Goal: Task Accomplishment & Management: Complete application form

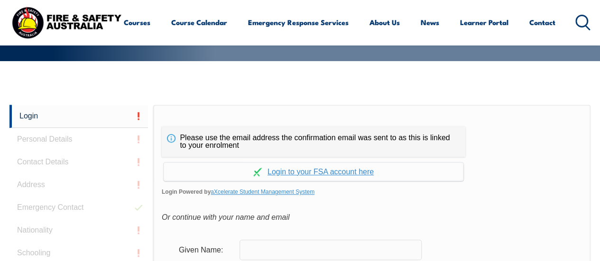
scroll to position [237, 0]
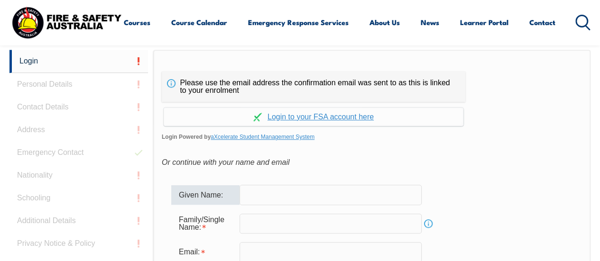
drag, startPoint x: 285, startPoint y: 190, endPoint x: 286, endPoint y: 185, distance: 5.3
click at [284, 189] on input "text" at bounding box center [331, 195] width 182 height 20
type input "Laura Sophie Sarah"
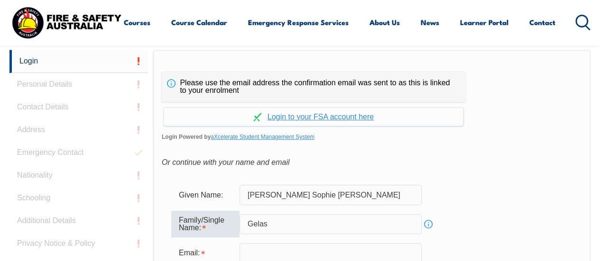
type input "Gelas"
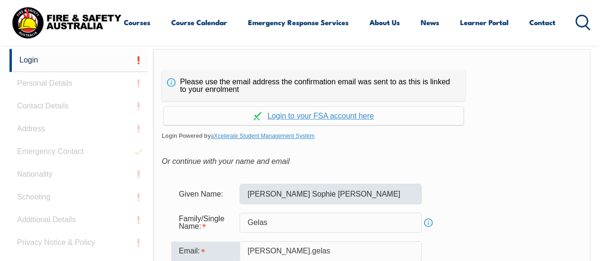
type input "[PERSON_NAME][EMAIL_ADDRESS][DOMAIN_NAME]"
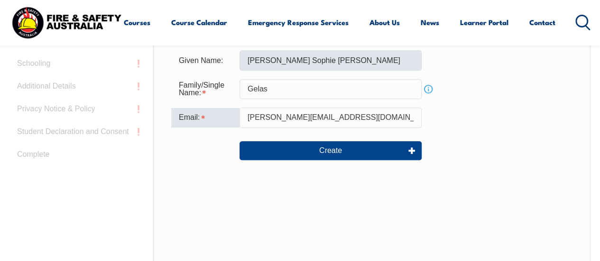
scroll to position [380, 0]
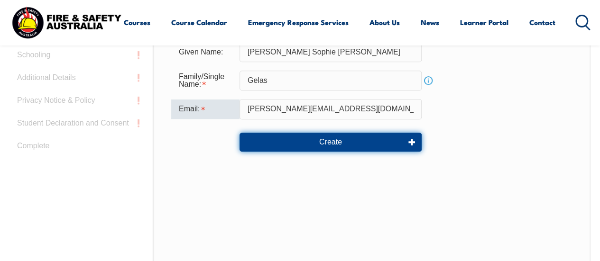
drag, startPoint x: 318, startPoint y: 144, endPoint x: 322, endPoint y: 167, distance: 23.5
click at [318, 145] on button "Create" at bounding box center [331, 142] width 182 height 19
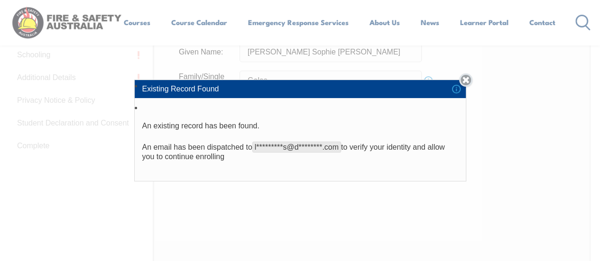
click at [467, 81] on link "Close" at bounding box center [465, 80] width 13 height 13
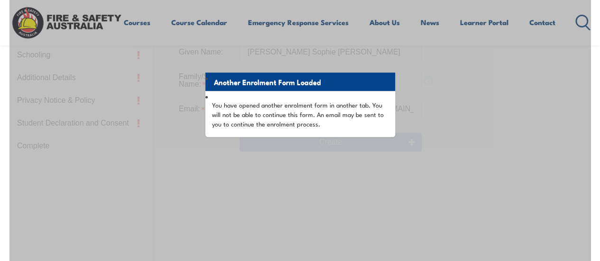
click at [239, 158] on div "Another Enrolment Form Loaded You have opened another enrolment form in another…" at bounding box center [299, 144] width 581 height 474
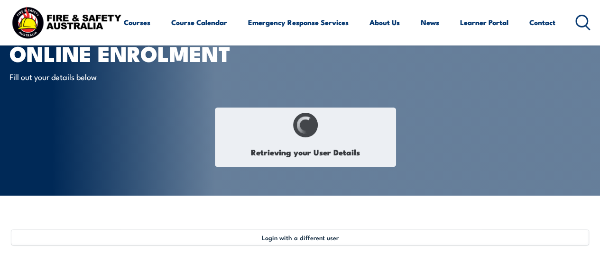
scroll to position [95, 0]
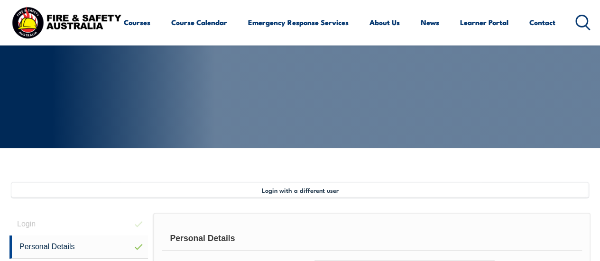
select select "Miss"
type input "[PERSON_NAME]"
type input "Gelas"
type input "[DATE]"
type input "YED49FU839"
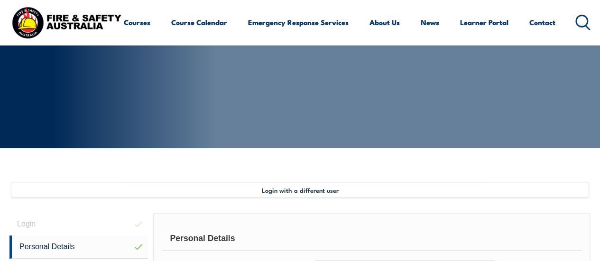
select select "F"
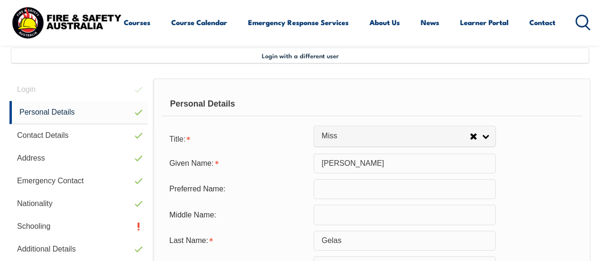
scroll to position [230, 0]
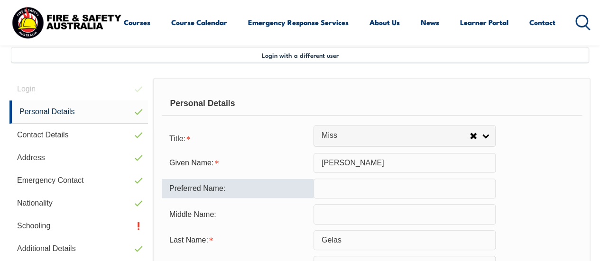
click at [361, 186] on input "text" at bounding box center [405, 189] width 182 height 20
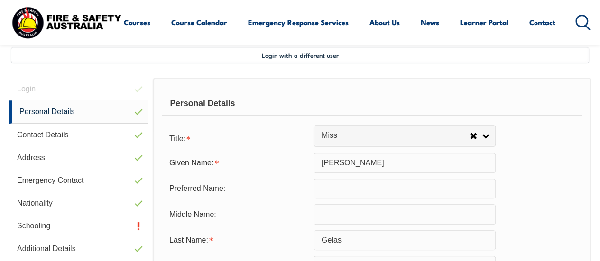
click at [521, 162] on div "Given Name: [PERSON_NAME]" at bounding box center [372, 163] width 420 height 20
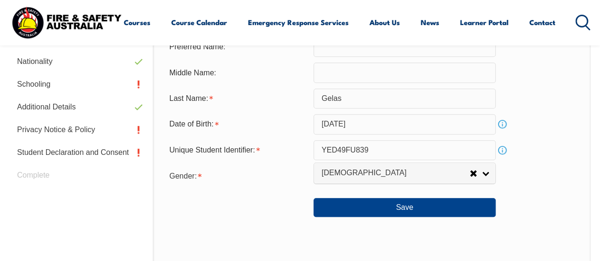
scroll to position [372, 0]
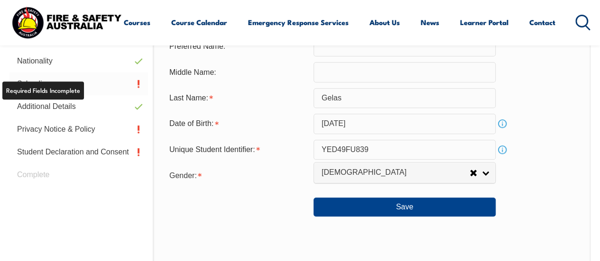
click at [69, 88] on link "Schooling" at bounding box center [78, 84] width 139 height 23
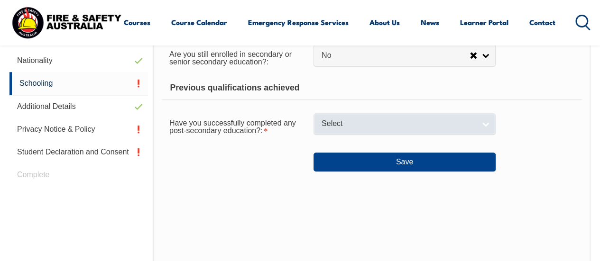
click at [355, 125] on span "Select" at bounding box center [399, 124] width 154 height 10
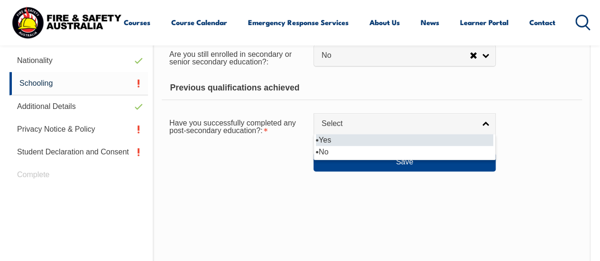
click at [346, 144] on li "Yes" at bounding box center [404, 140] width 177 height 12
select select "true"
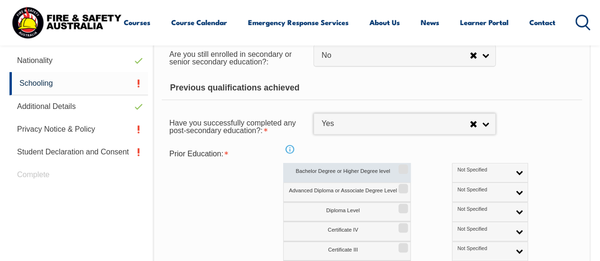
click at [400, 166] on input "Bachelor Degree or Higher Degree level" at bounding box center [402, 166] width 6 height 1
checkbox input "true"
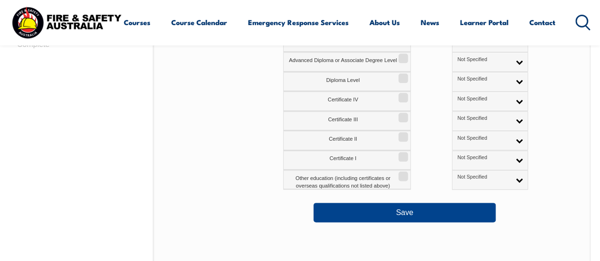
scroll to position [467, 0]
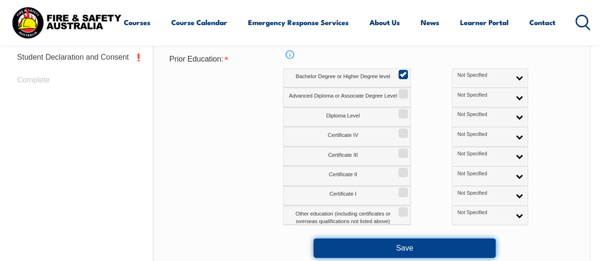
click at [418, 244] on button "Save" at bounding box center [405, 248] width 182 height 19
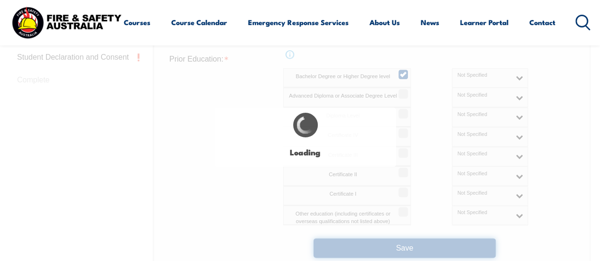
select select "false"
select select "true"
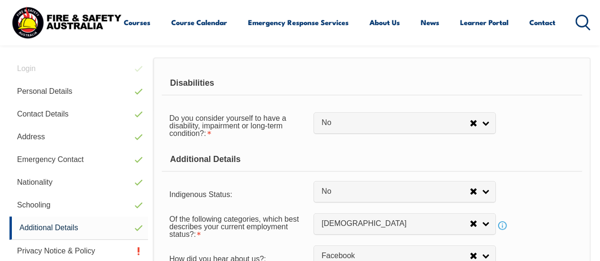
scroll to position [297, 0]
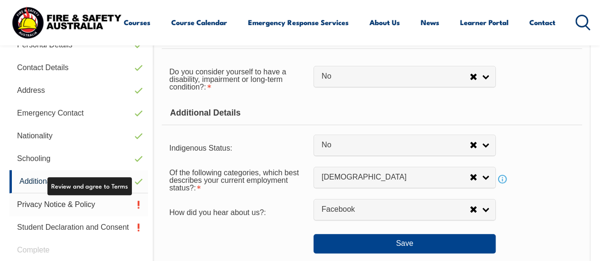
click at [97, 201] on link "Privacy Notice & Policy" at bounding box center [78, 205] width 139 height 23
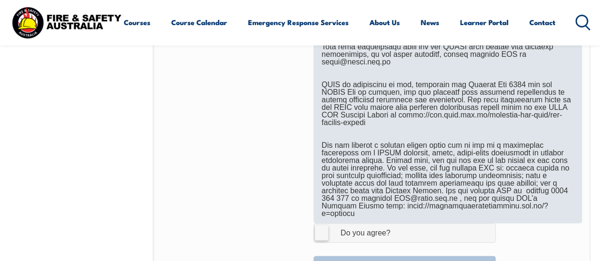
scroll to position [657, 0]
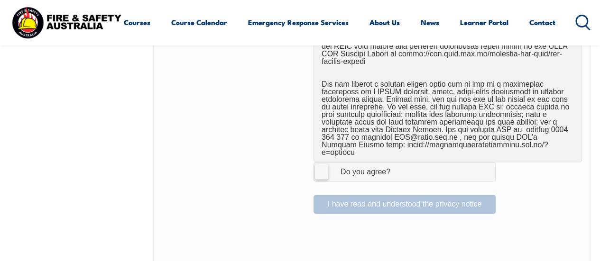
click at [324, 162] on label "I Agree Do you agree?" at bounding box center [405, 171] width 182 height 19
click at [398, 163] on input "I Agree Do you agree?" at bounding box center [406, 172] width 16 height 18
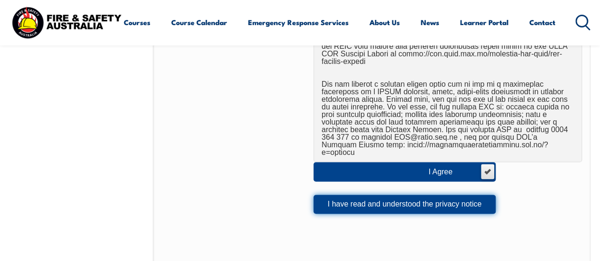
click at [357, 195] on button "I have read and understood the privacy notice" at bounding box center [405, 204] width 182 height 19
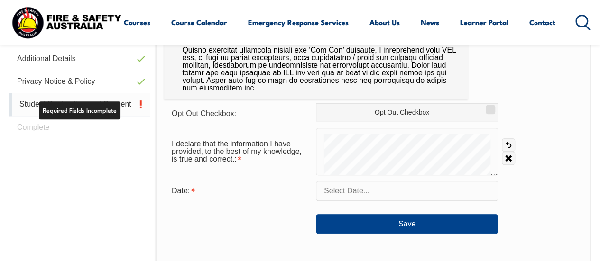
click at [105, 105] on link "Student Declaration and Consent" at bounding box center [79, 104] width 141 height 23
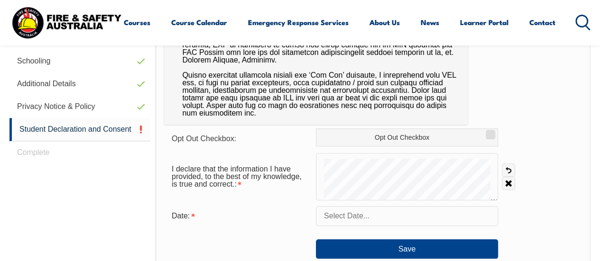
scroll to position [372, 0]
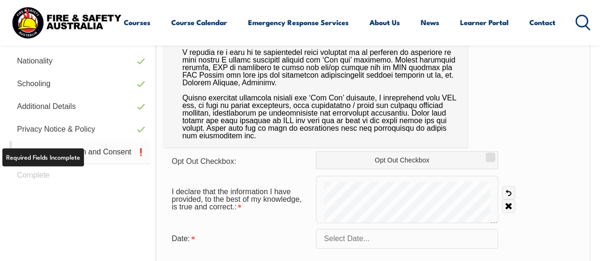
click at [109, 155] on link "Student Declaration and Consent" at bounding box center [79, 152] width 141 height 23
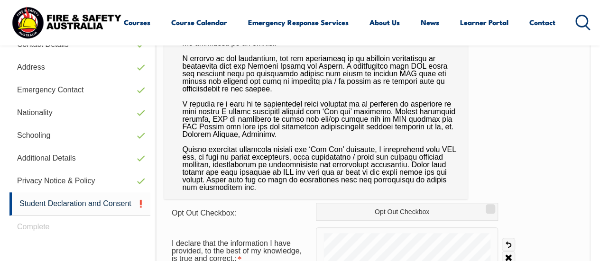
scroll to position [420, 0]
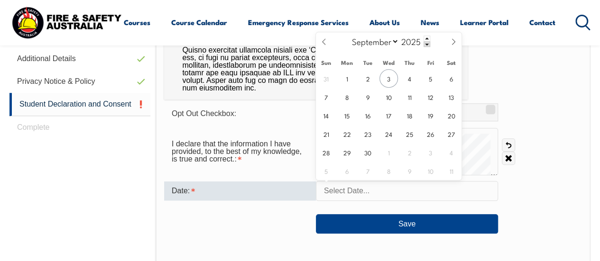
click at [362, 193] on input "text" at bounding box center [407, 191] width 182 height 20
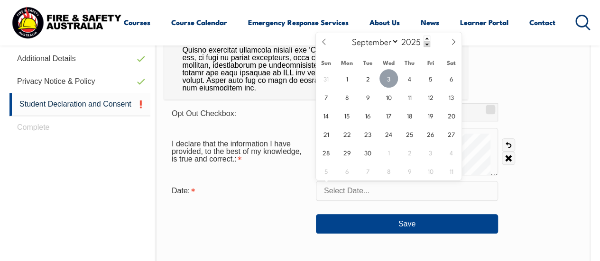
click at [393, 82] on span "3" at bounding box center [388, 78] width 18 height 18
type input "[DATE]"
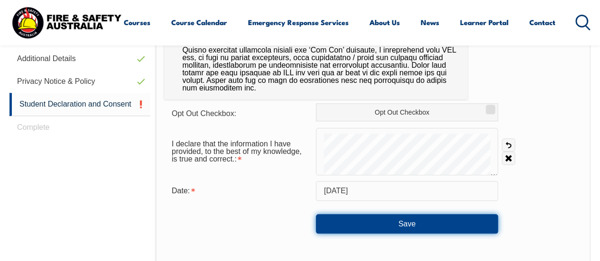
click at [397, 230] on button "Save" at bounding box center [407, 223] width 182 height 19
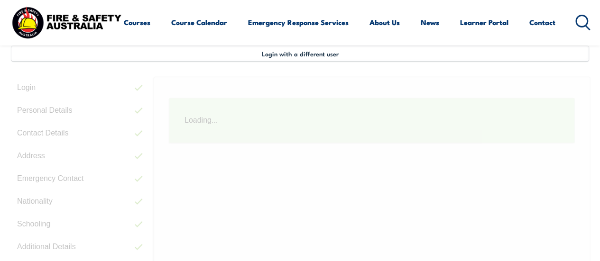
scroll to position [230, 0]
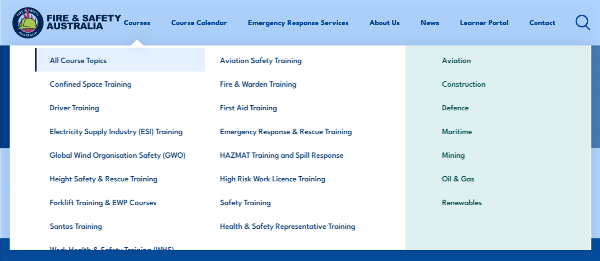
scroll to position [95, 0]
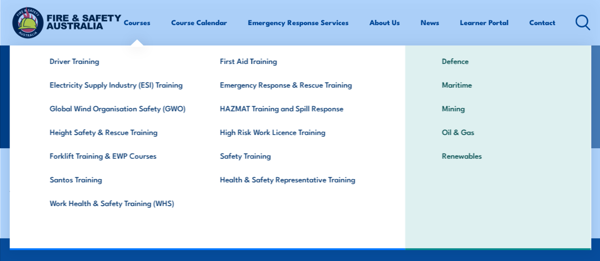
click at [194, 18] on div "Courses Course Calendar Emergency Response Services Services Overview Emergency…" at bounding box center [299, 22] width 581 height 37
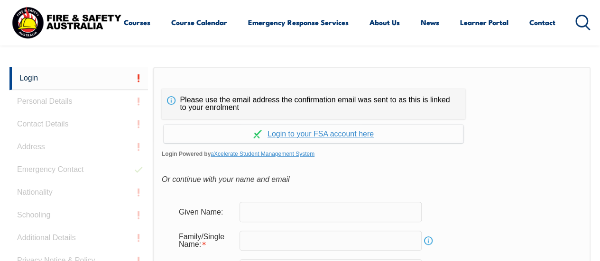
scroll to position [224, 0]
